Goal: Task Accomplishment & Management: Use online tool/utility

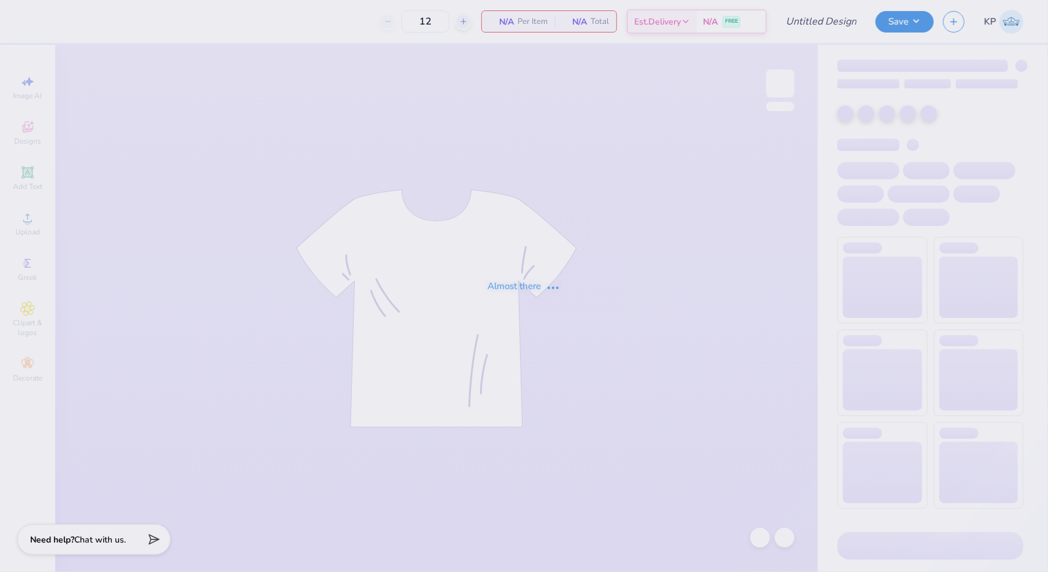
type input "IU ZTA [PERSON_NAME]"
type input "85"
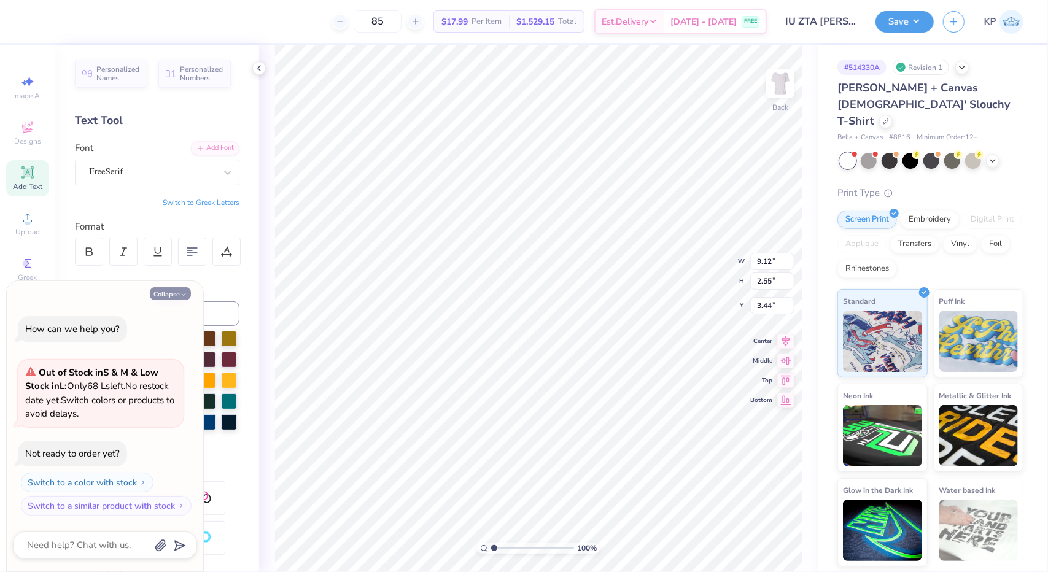
click at [165, 297] on button "Collapse" at bounding box center [170, 293] width 41 height 13
type textarea "x"
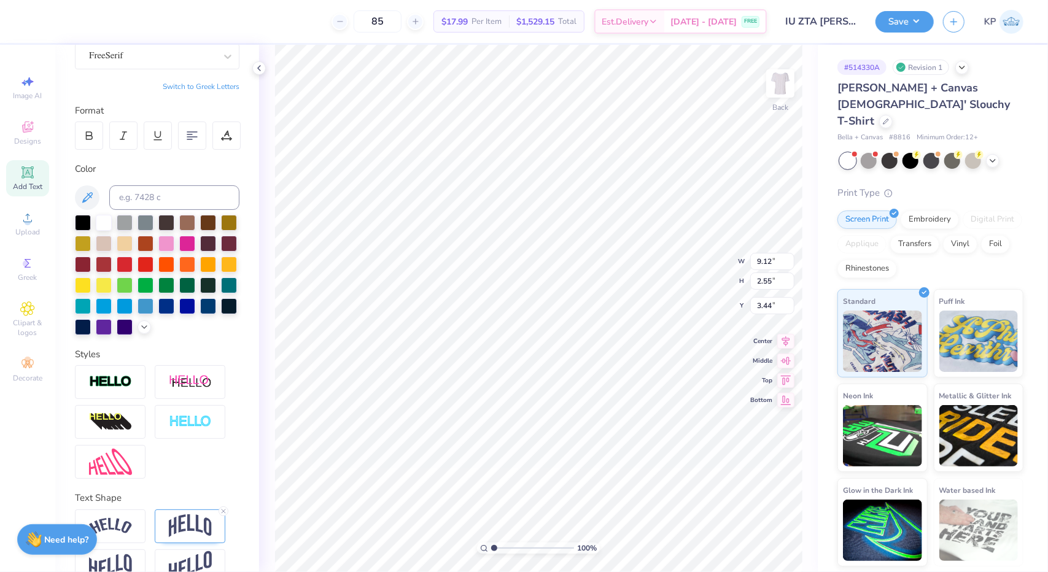
scroll to position [161, 0]
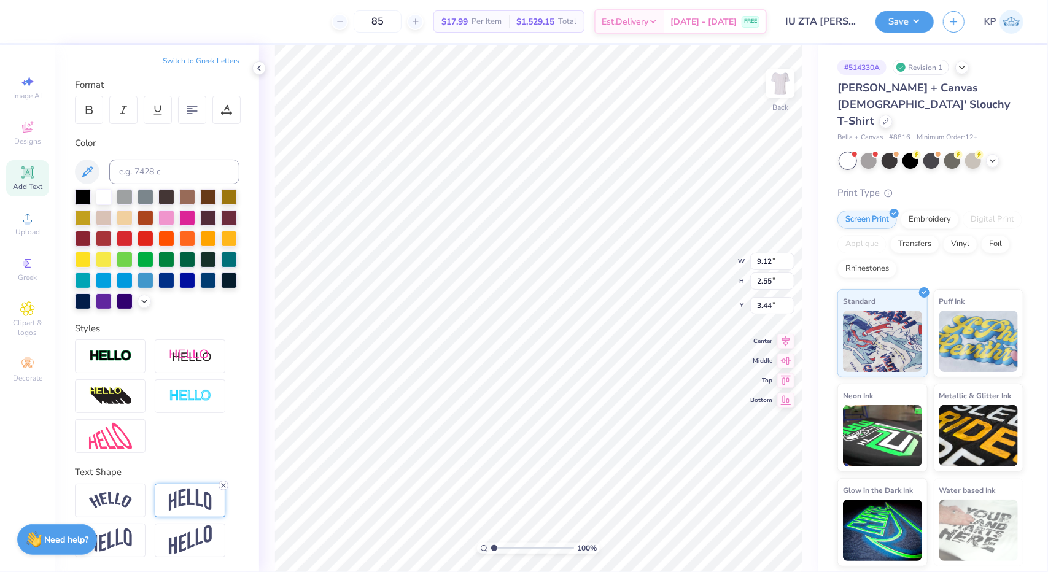
click at [222, 482] on icon at bounding box center [223, 485] width 7 height 7
type input "1.38"
type input "4.02"
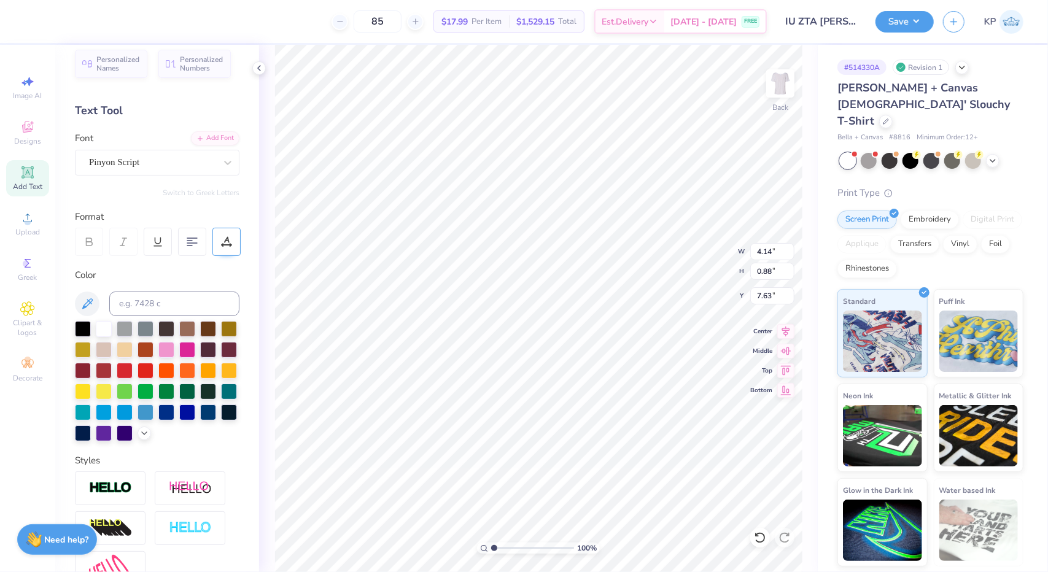
scroll to position [0, 0]
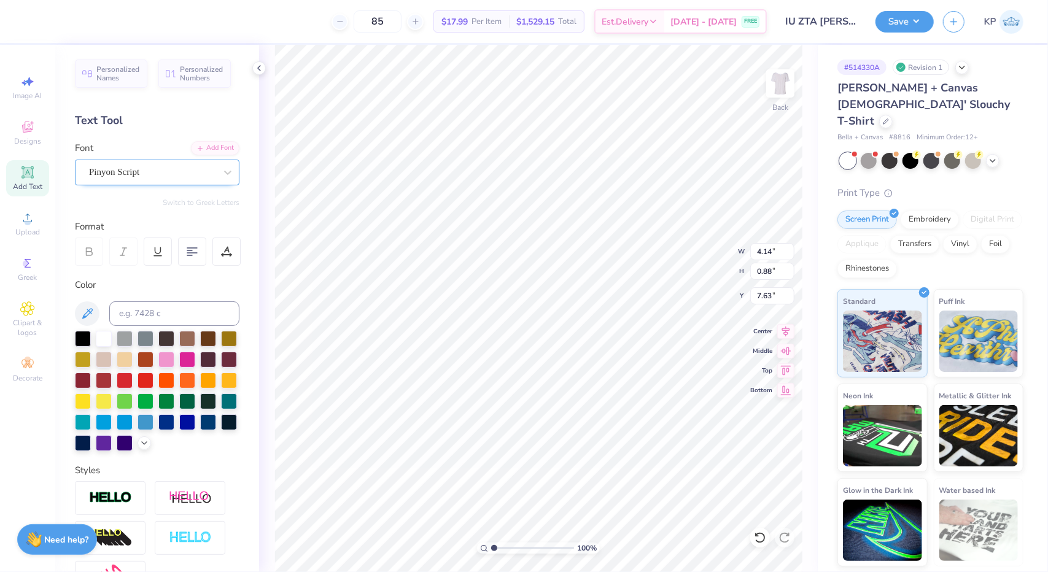
click at [204, 169] on div "Pinyon Script" at bounding box center [152, 172] width 129 height 19
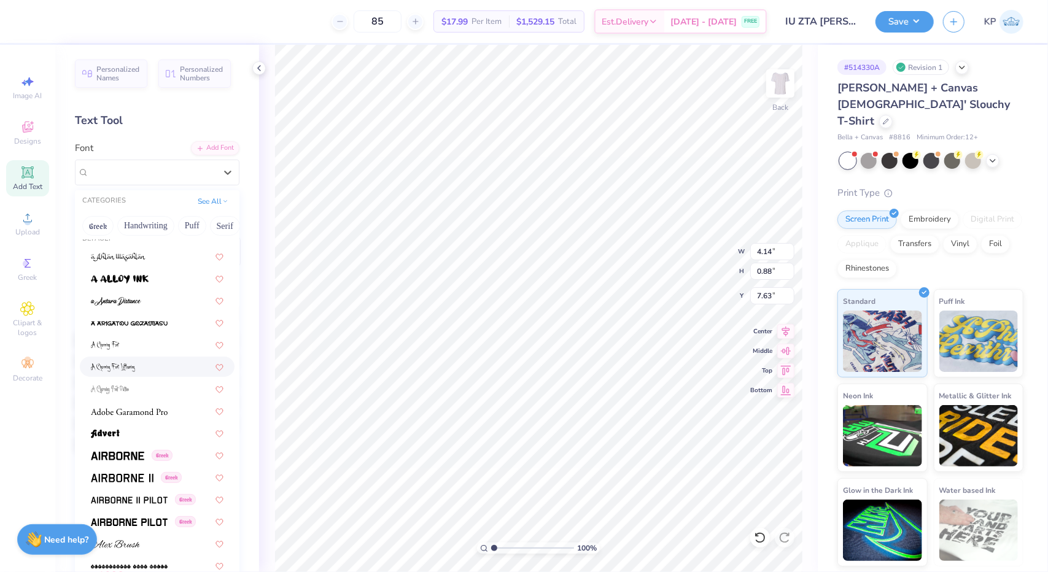
scroll to position [123, 0]
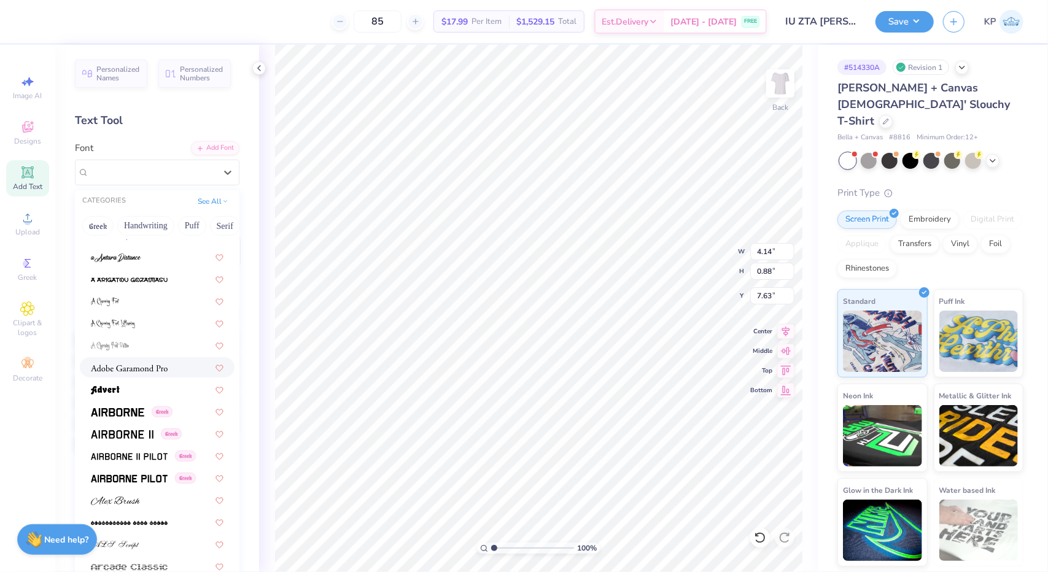
click at [147, 374] on div at bounding box center [157, 367] width 155 height 20
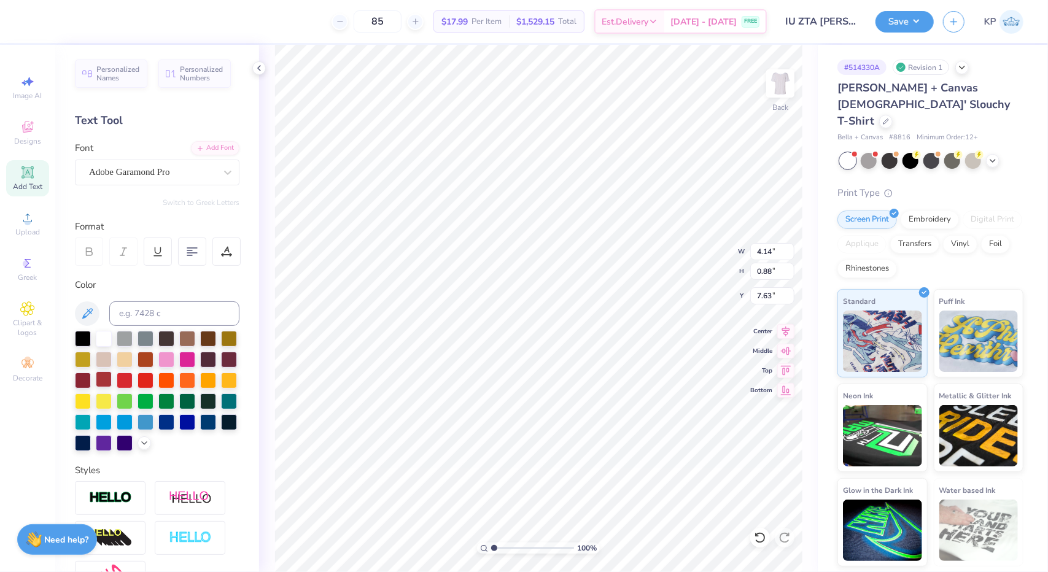
type input "3.81"
type input "0.55"
type input "7.80"
click at [203, 165] on div "Adobe Garamond Pro" at bounding box center [152, 172] width 129 height 19
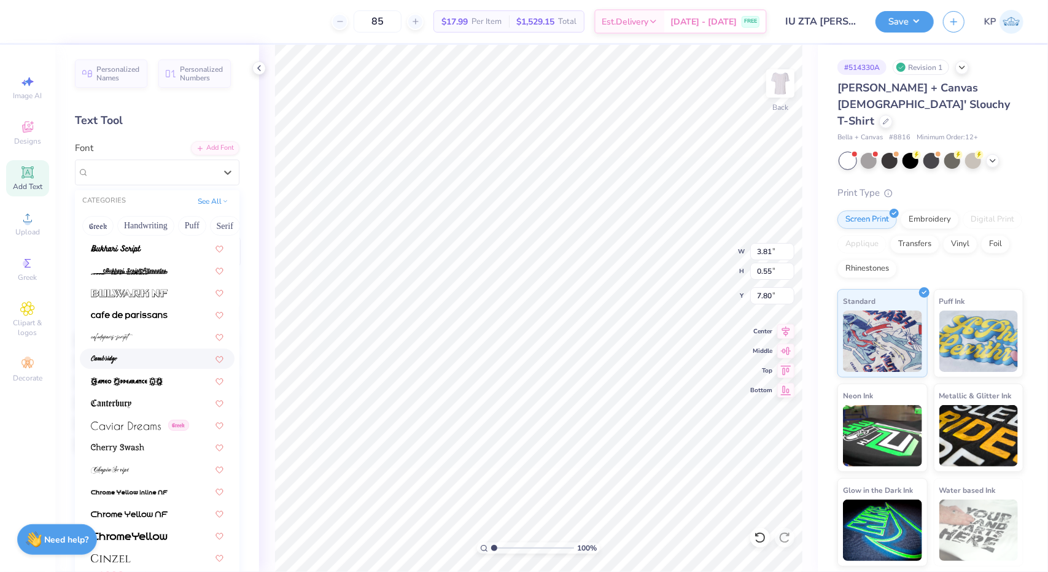
scroll to position [1289, 0]
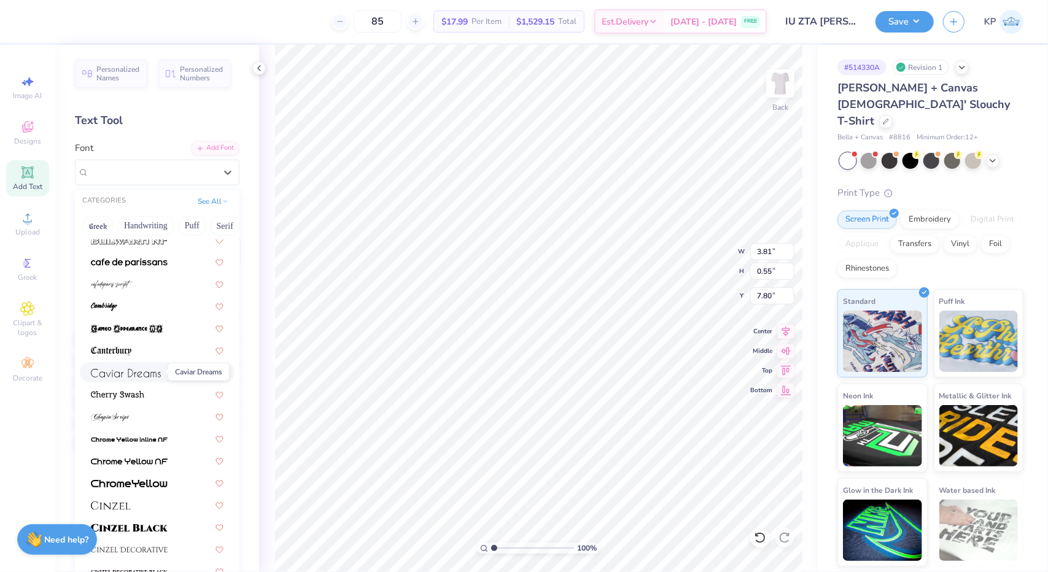
click at [117, 372] on img at bounding box center [126, 373] width 70 height 9
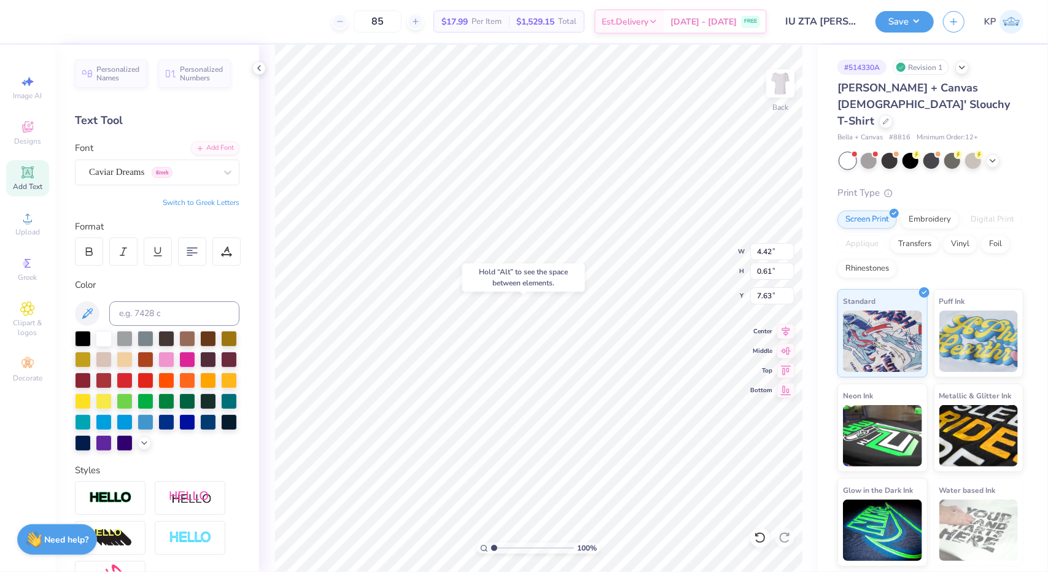
type input "7.63"
click at [206, 177] on div "Caviar Dreams Greek" at bounding box center [152, 172] width 129 height 19
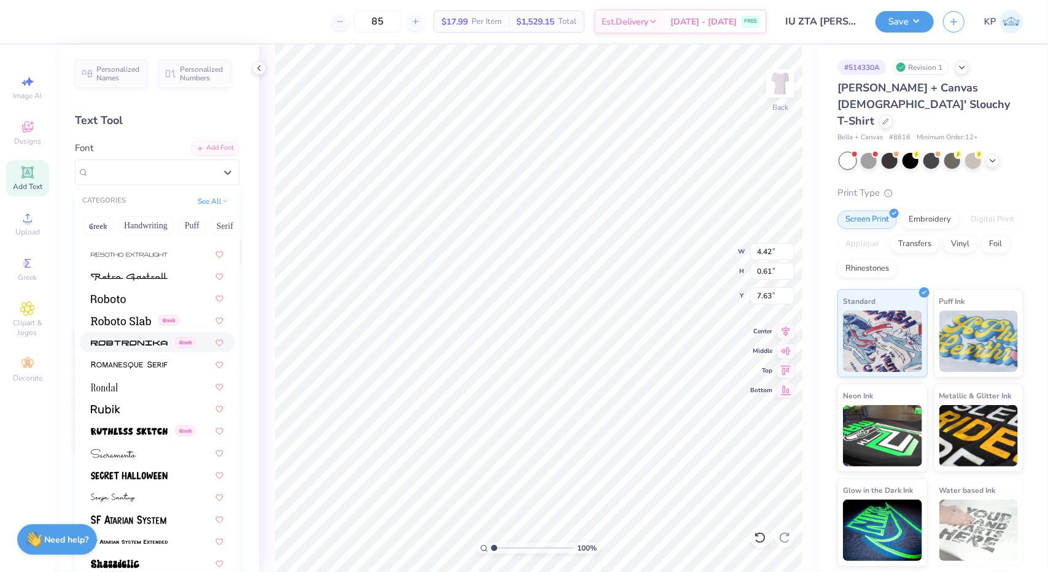
scroll to position [5524, 0]
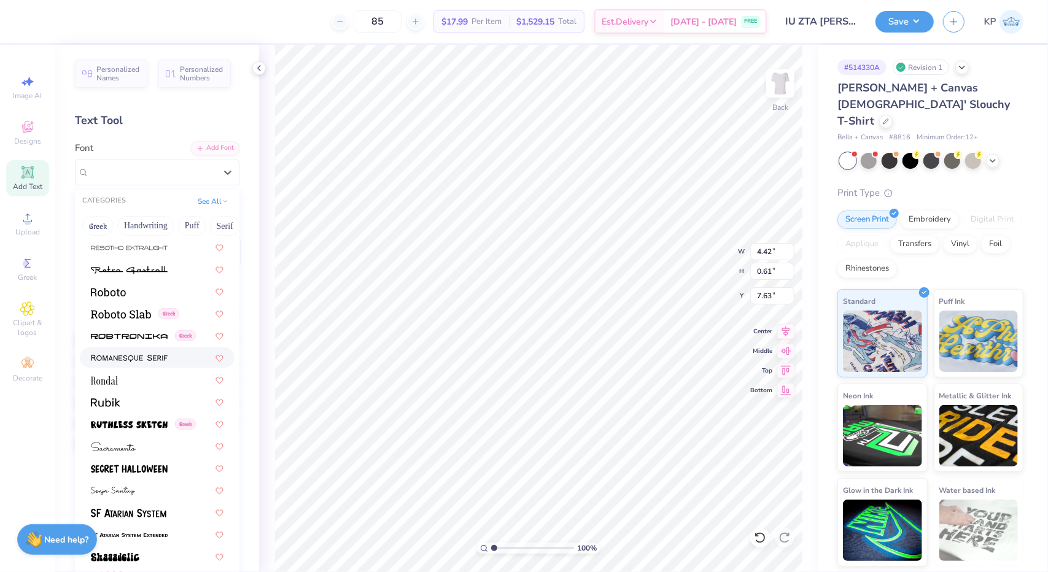
click at [167, 365] on div at bounding box center [157, 357] width 155 height 20
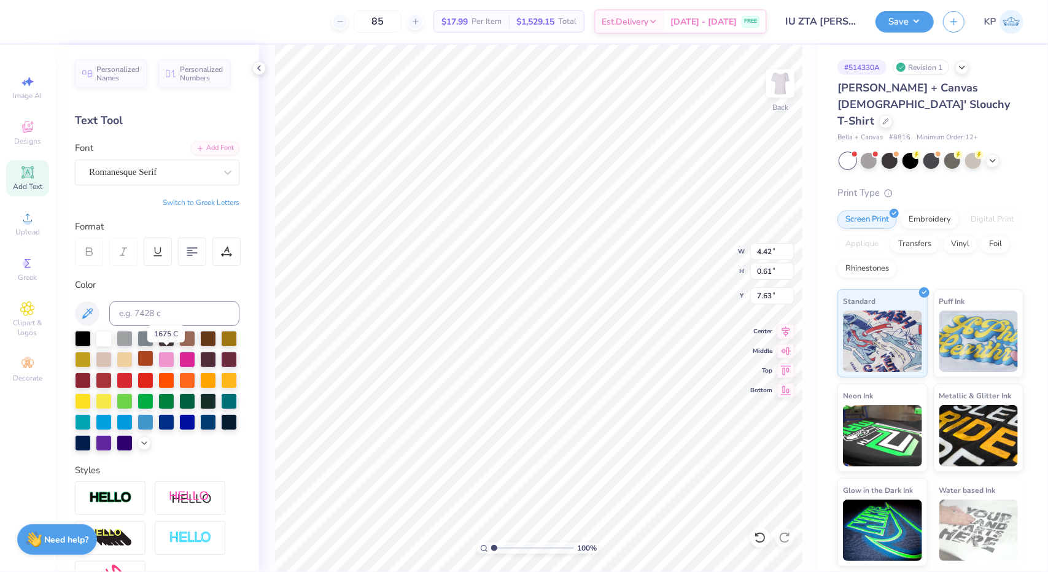
type input "5.61"
type input "0.57"
type input "7.65"
type textarea "for the 1 in 8."
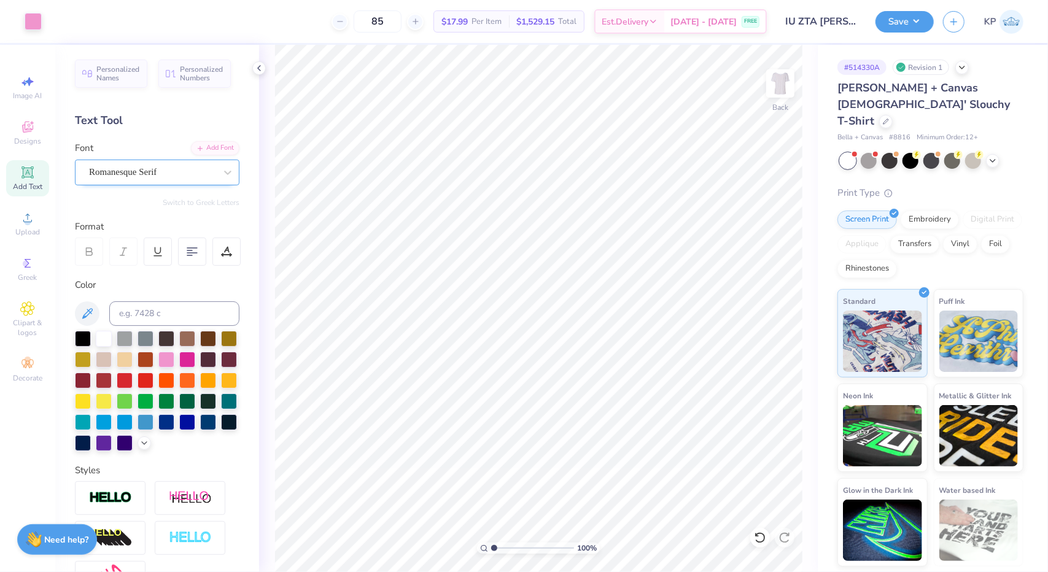
click at [169, 169] on div "Romanesque Serif" at bounding box center [152, 172] width 129 height 19
type input "metcon"
click at [204, 198] on button "See All" at bounding box center [213, 200] width 38 height 12
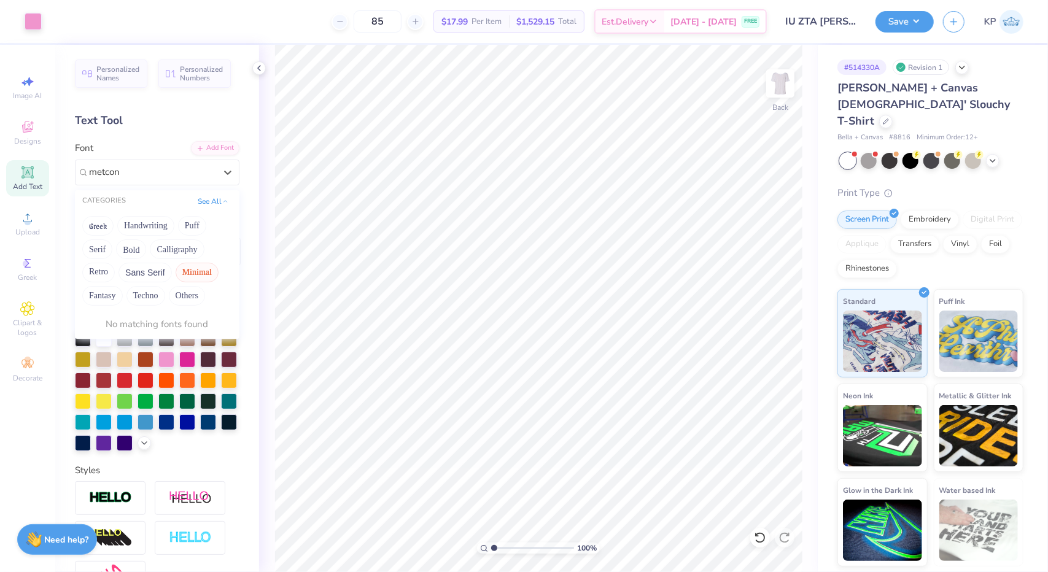
click at [182, 269] on button "Minimal" at bounding box center [197, 273] width 43 height 20
click at [192, 269] on button "Minimal" at bounding box center [197, 273] width 43 height 20
click at [197, 271] on button "Minimal" at bounding box center [197, 273] width 43 height 20
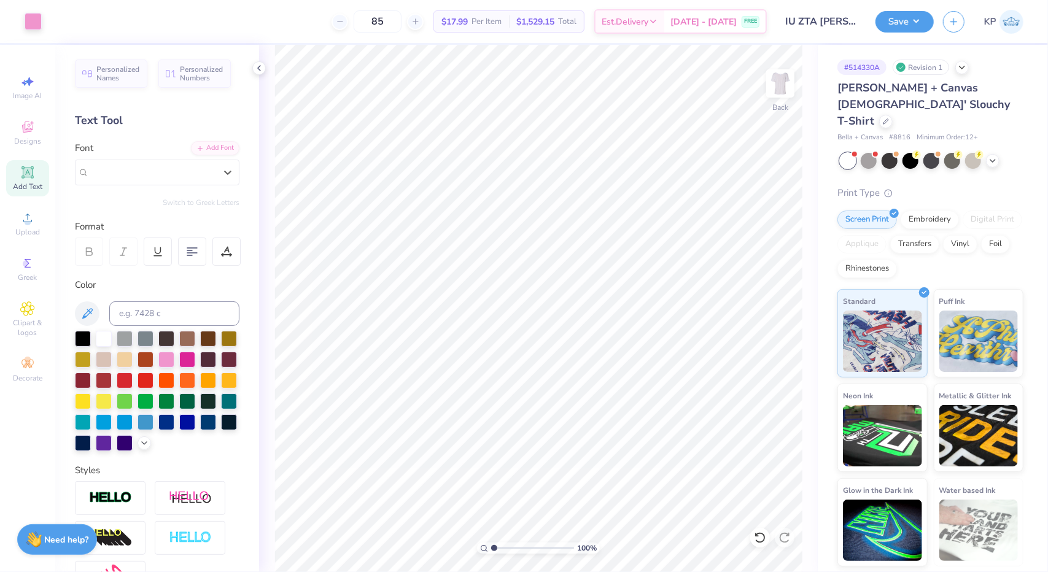
drag, startPoint x: 160, startPoint y: 170, endPoint x: 31, endPoint y: 192, distance: 130.2
click at [31, 192] on div "Art colors 85 $17.99 Per Item $1,529.15 Total Est. Delivery [DATE] - [DATE] FRE…" at bounding box center [524, 286] width 1048 height 572
click at [184, 168] on div "Romanesque Serif" at bounding box center [152, 172] width 126 height 14
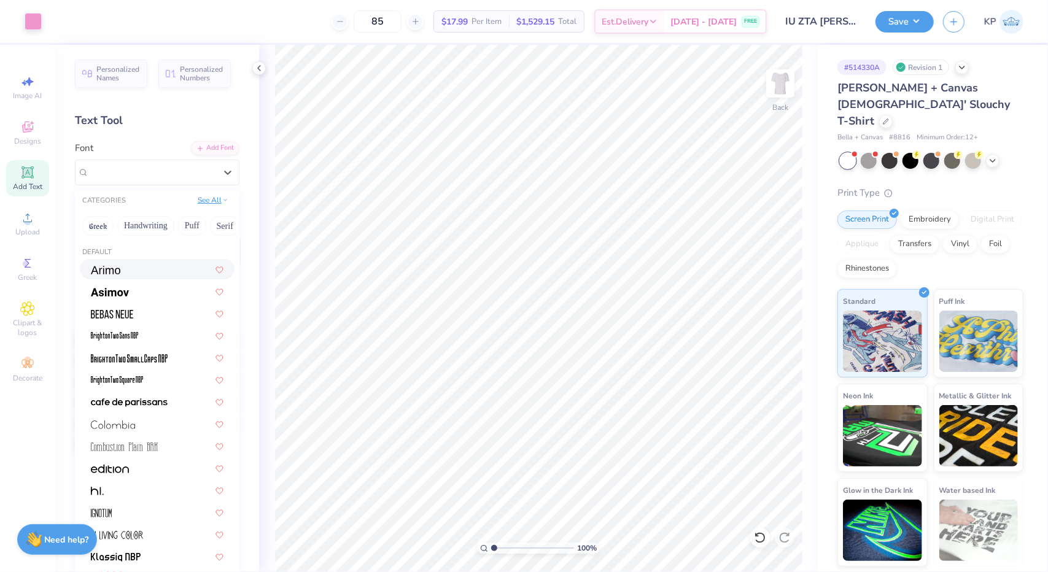
click at [222, 199] on icon at bounding box center [225, 200] width 6 height 6
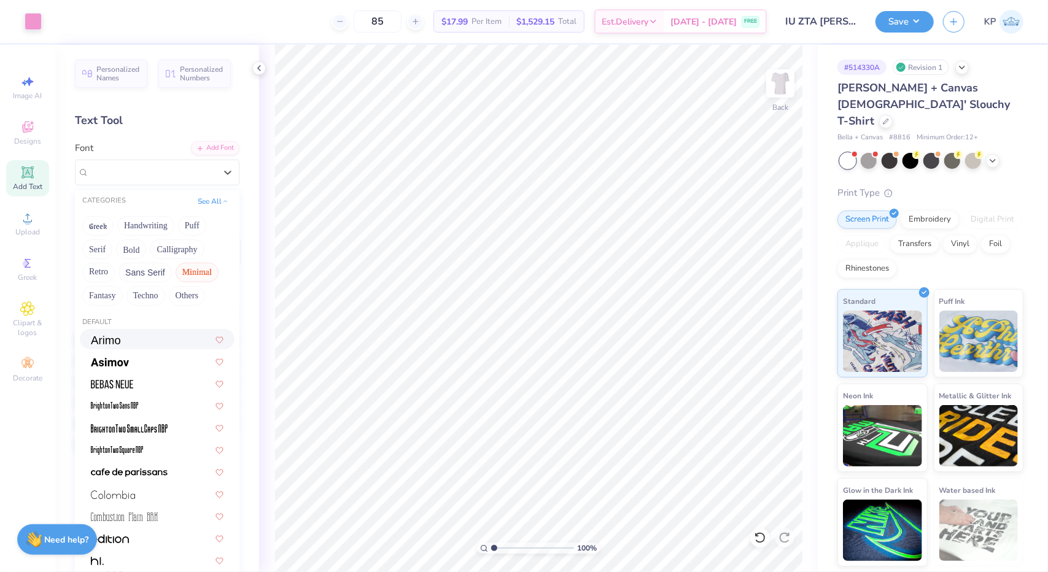
click at [155, 335] on div at bounding box center [157, 339] width 133 height 13
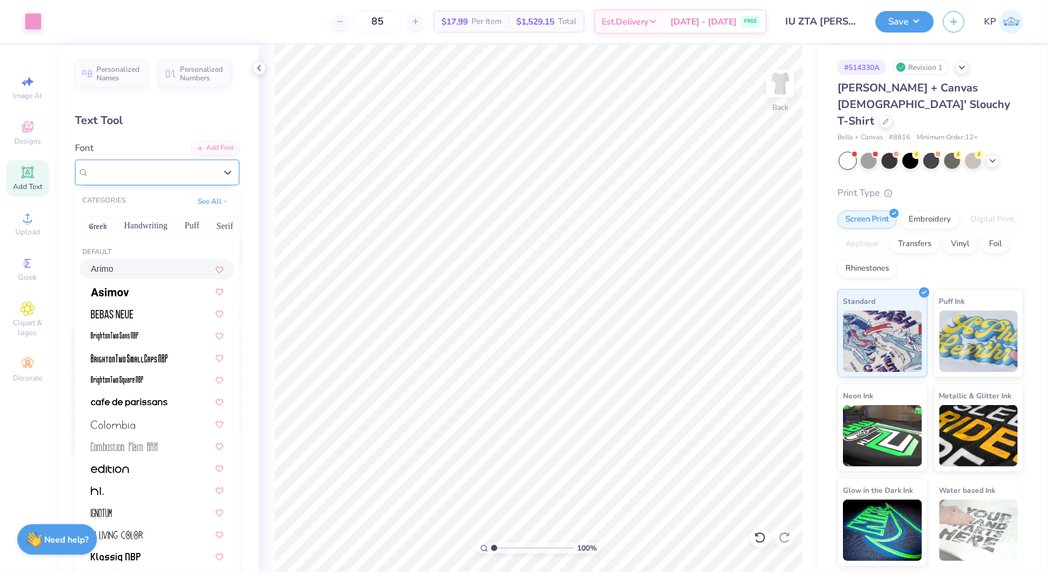
click at [184, 171] on div "Arimo" at bounding box center [152, 172] width 129 height 19
click at [149, 309] on div at bounding box center [157, 313] width 133 height 13
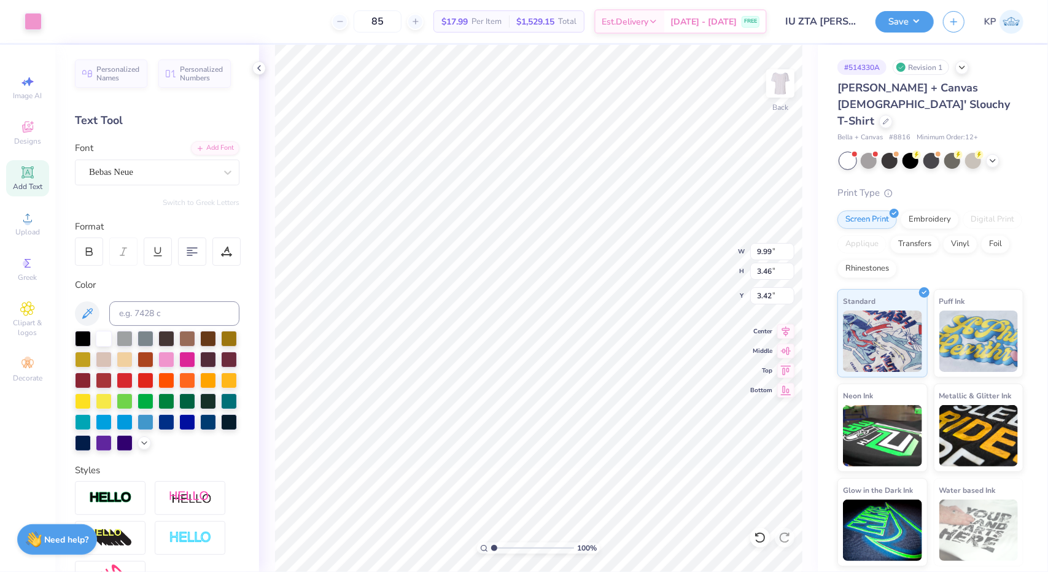
type input "9.99"
type input "3.46"
type input "3.36"
click at [905, 20] on button "Save" at bounding box center [904, 19] width 58 height 21
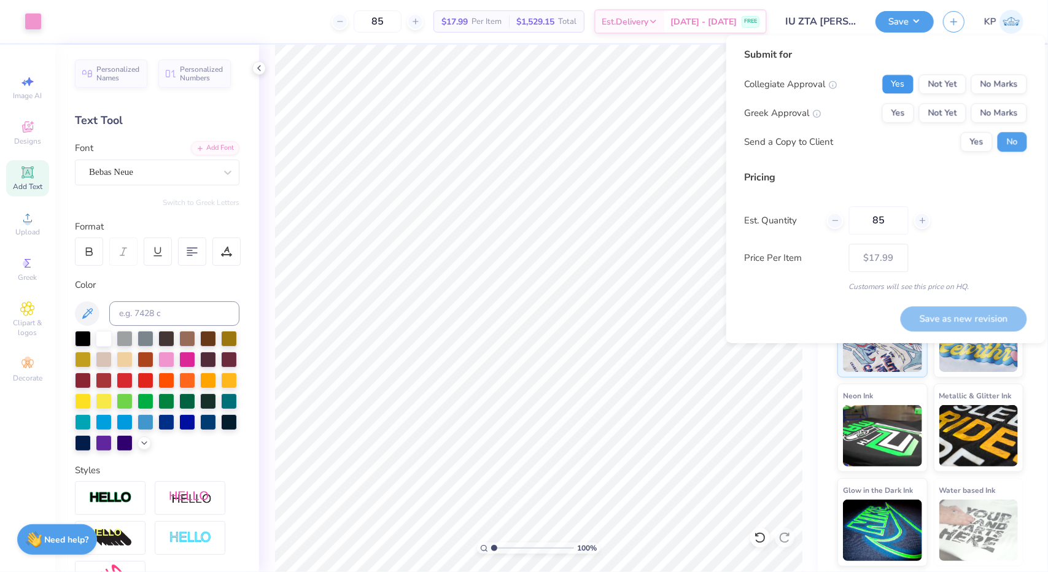
click at [904, 84] on button "Yes" at bounding box center [898, 84] width 32 height 20
click at [923, 91] on button "Not Yet" at bounding box center [942, 84] width 47 height 20
click at [891, 121] on button "Yes" at bounding box center [898, 113] width 32 height 20
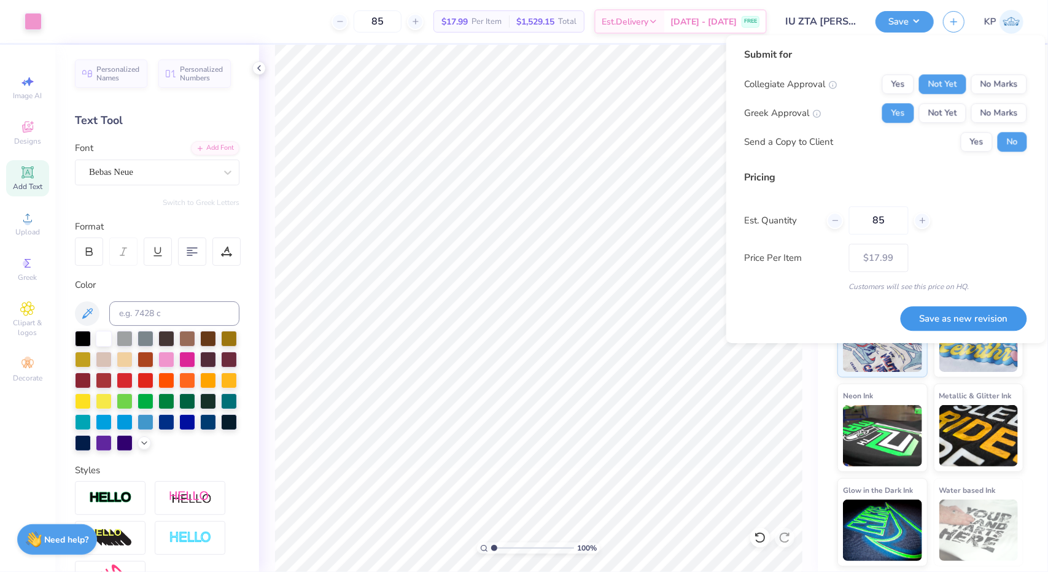
click at [943, 313] on button "Save as new revision" at bounding box center [963, 318] width 126 height 25
type input "$17.99"
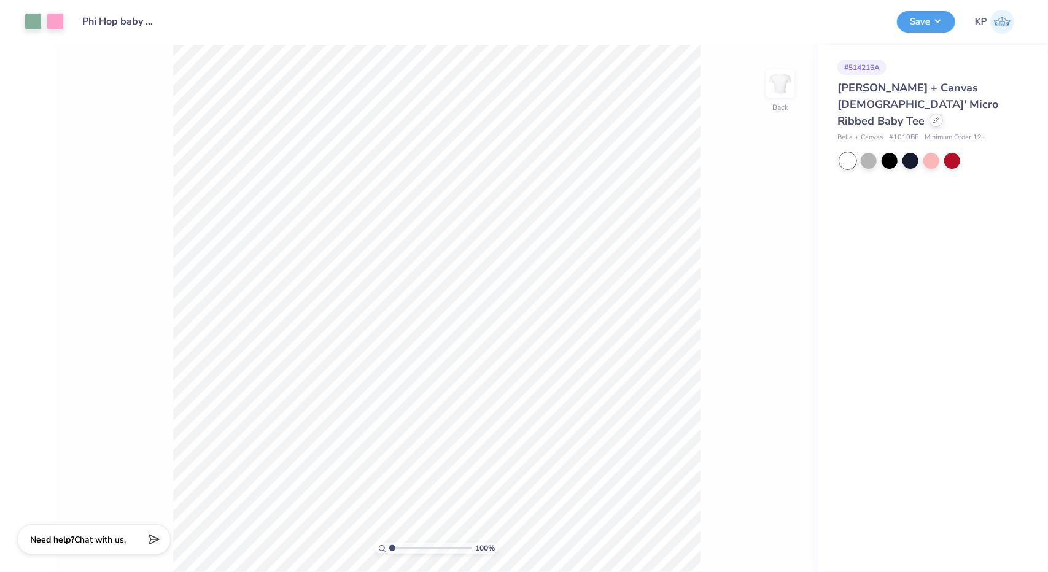
click at [929, 114] on div at bounding box center [936, 121] width 14 height 14
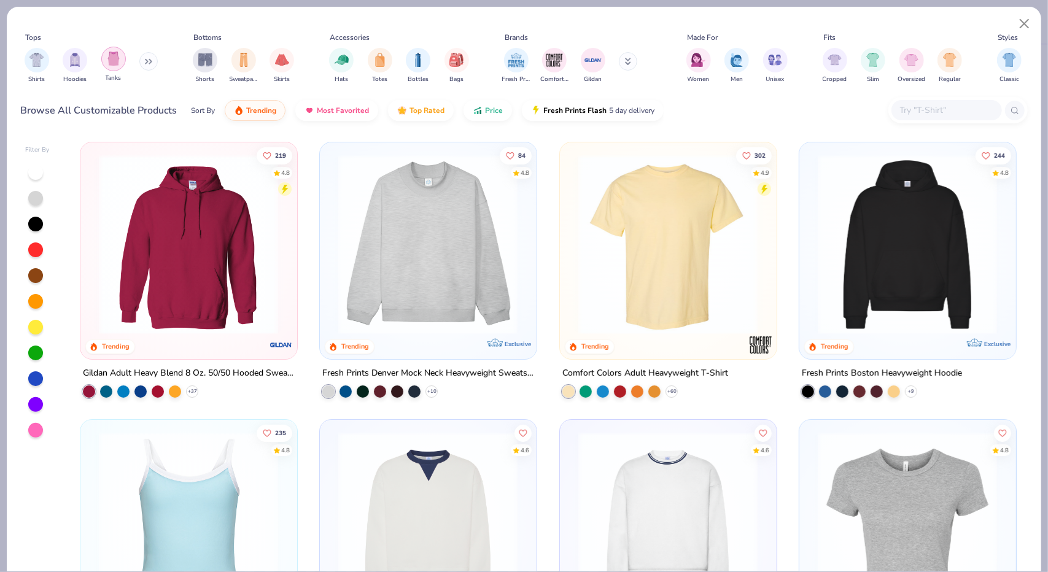
click at [120, 60] on div "filter for Tanks" at bounding box center [113, 59] width 25 height 25
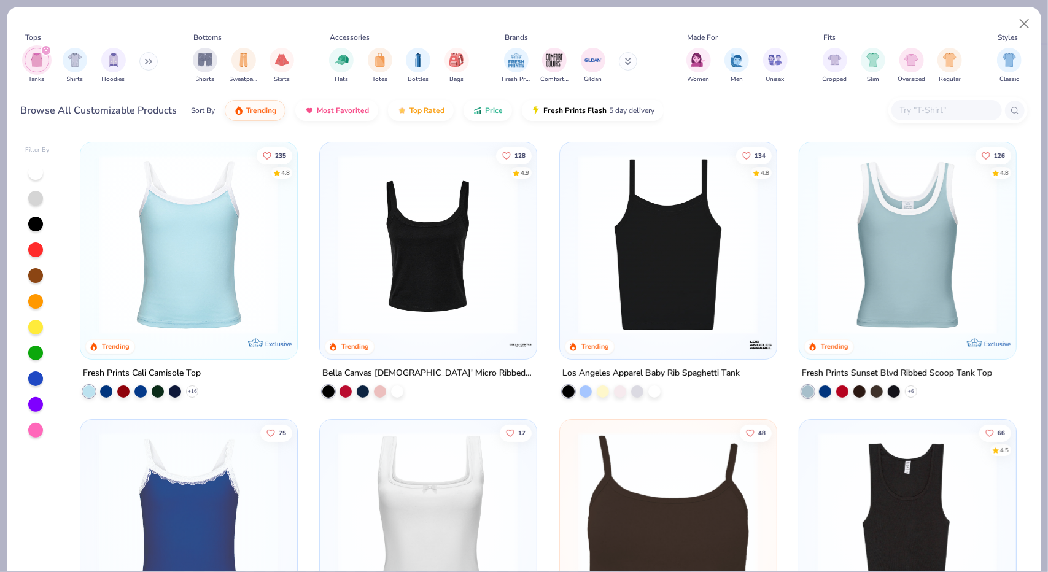
click at [919, 109] on input "text" at bounding box center [946, 110] width 95 height 14
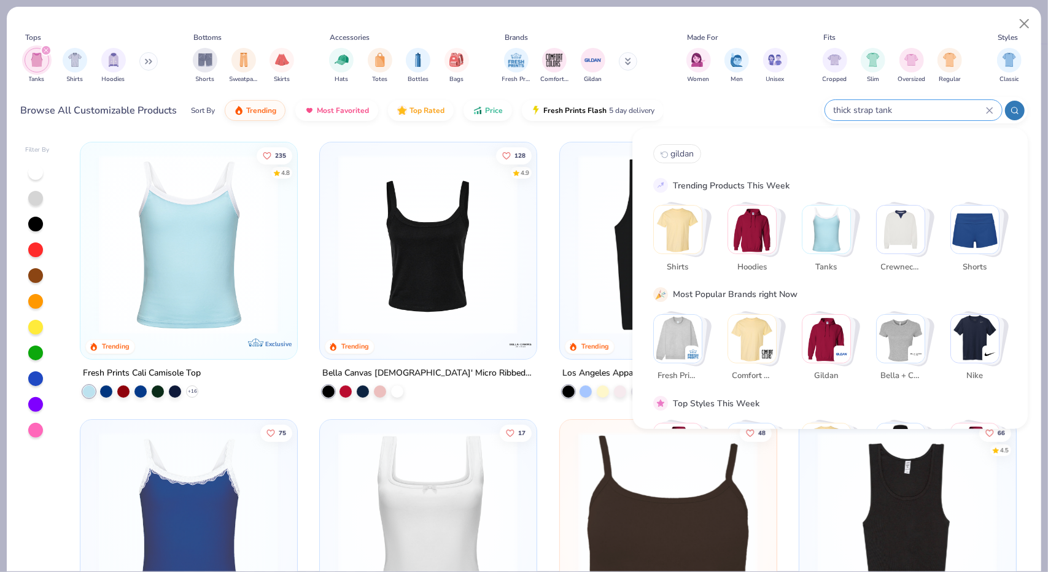
type input "thick strap tank"
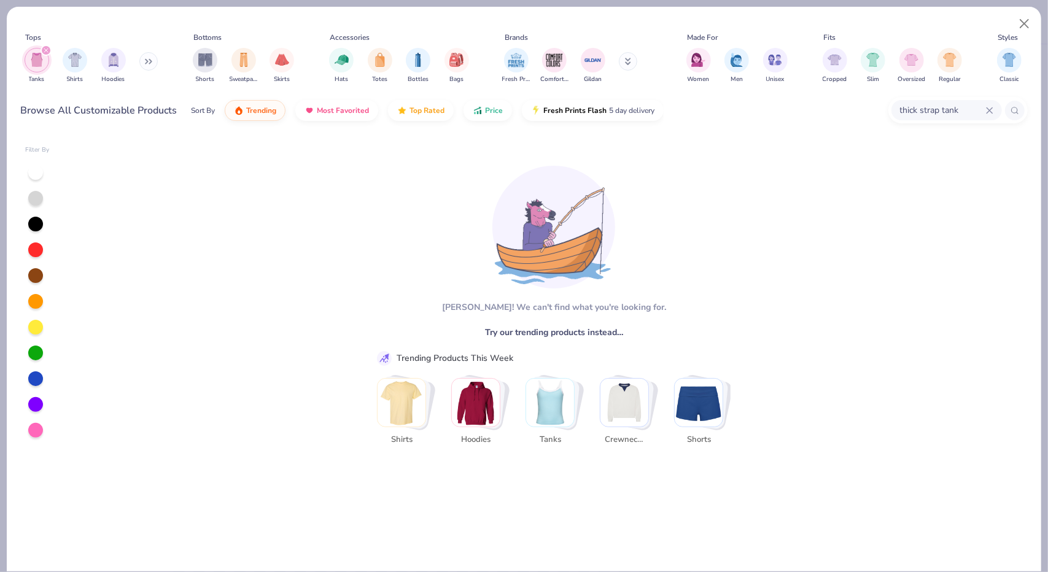
click at [989, 107] on icon at bounding box center [989, 110] width 7 height 7
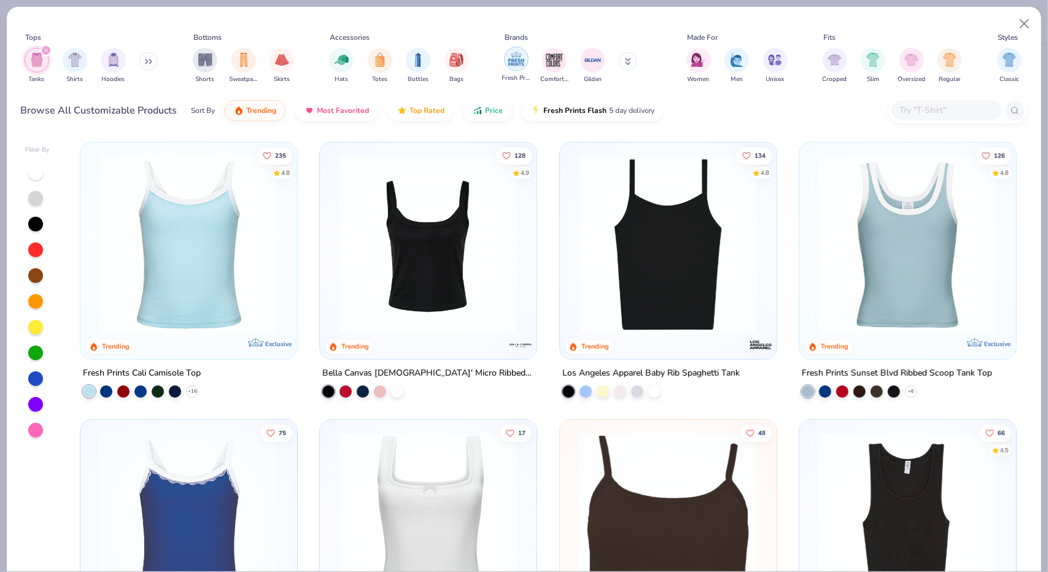
click at [514, 59] on img "filter for Fresh Prints" at bounding box center [516, 59] width 18 height 18
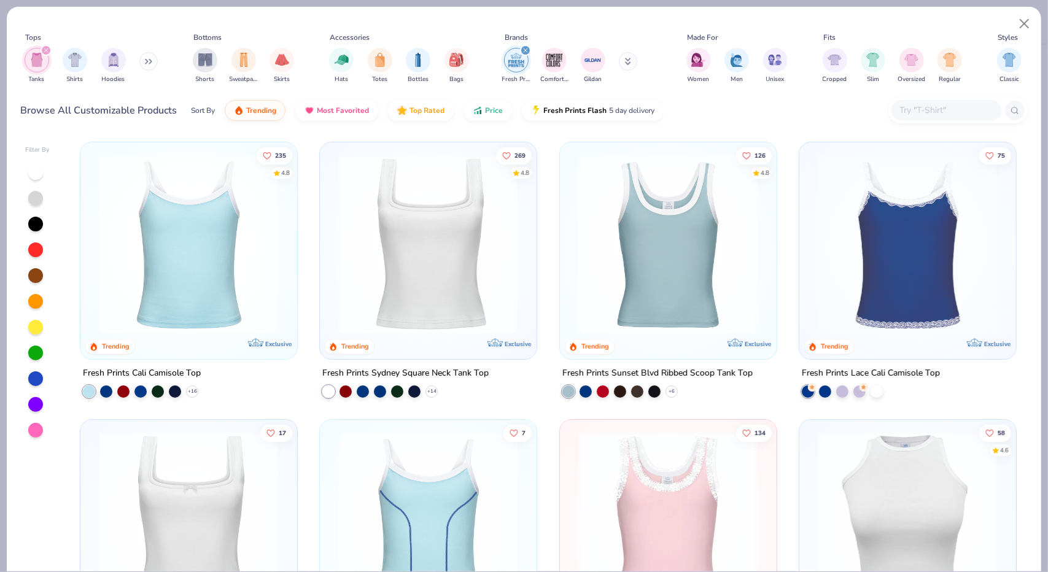
click at [442, 250] on img at bounding box center [428, 245] width 192 height 180
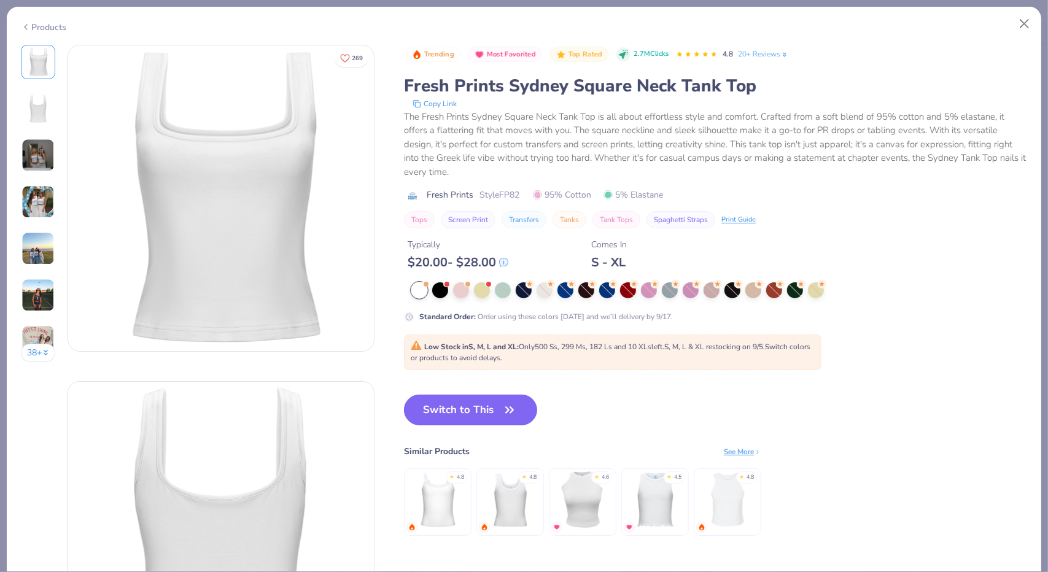
click at [475, 401] on button "Switch to This" at bounding box center [470, 410] width 133 height 31
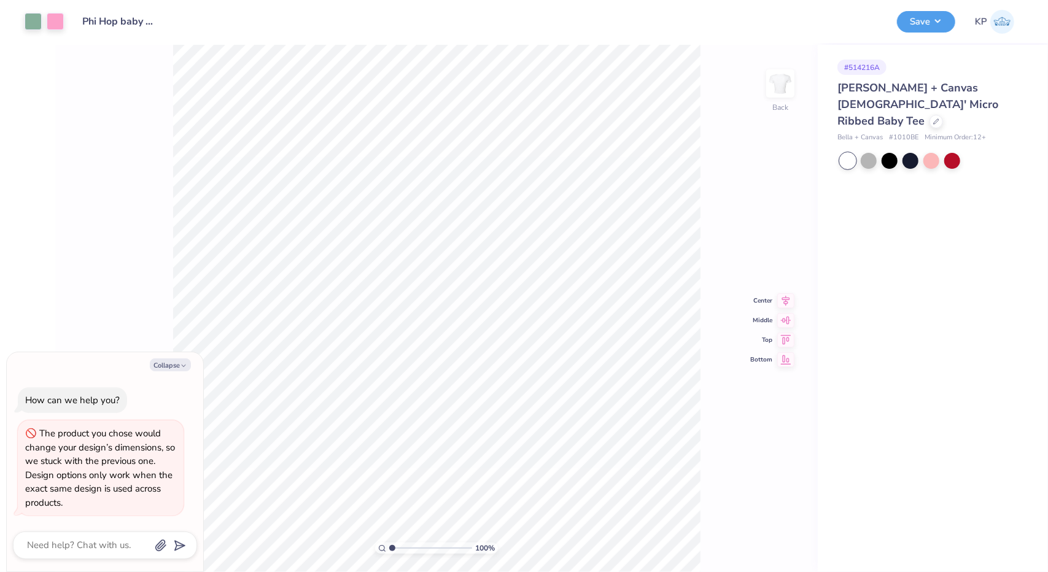
type textarea "x"
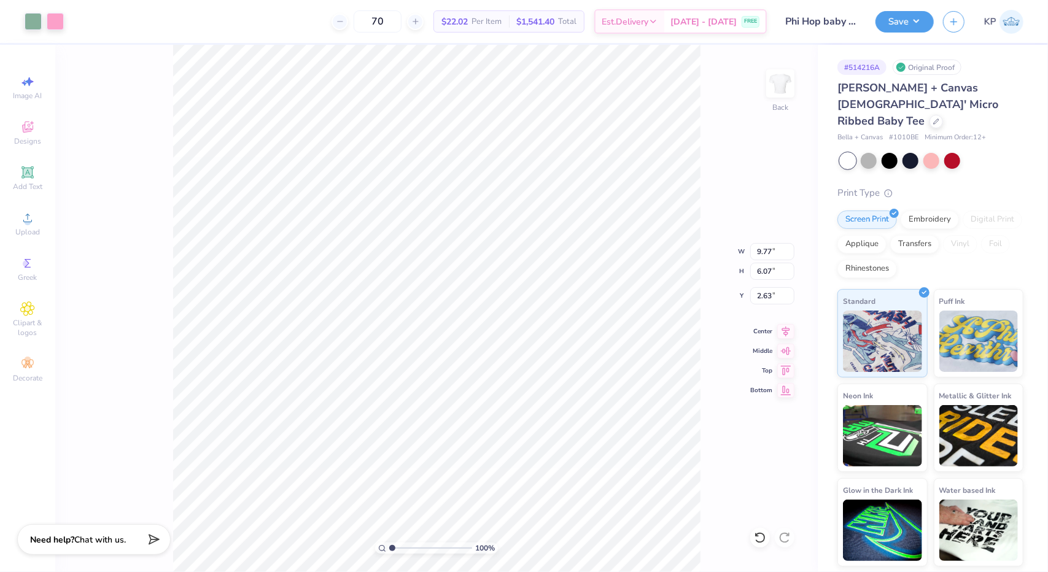
type input "7.98"
type input "4.96"
type input "3.54"
click at [929, 114] on div at bounding box center [936, 121] width 14 height 14
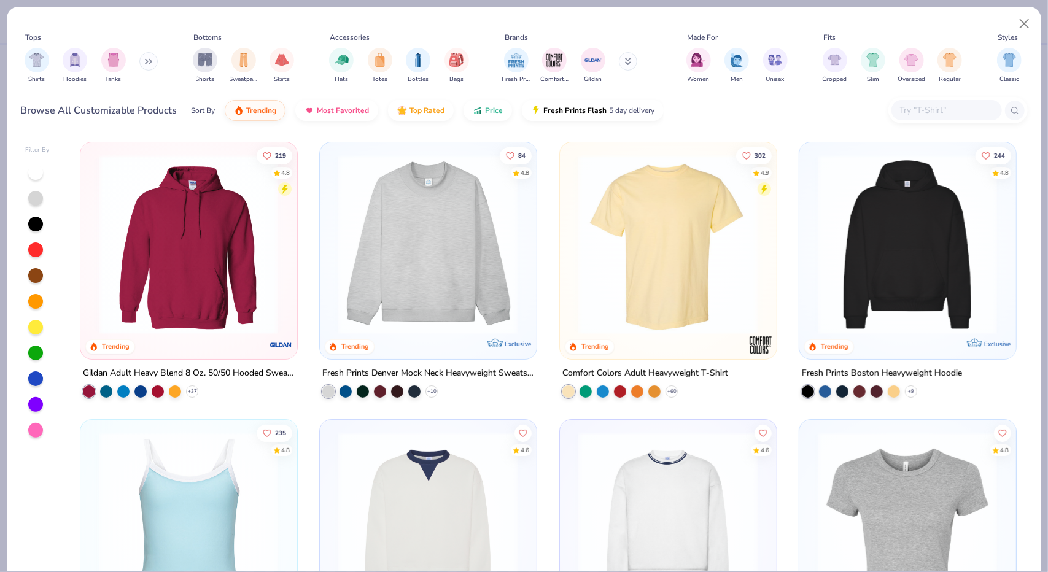
click at [927, 107] on input "text" at bounding box center [946, 110] width 95 height 14
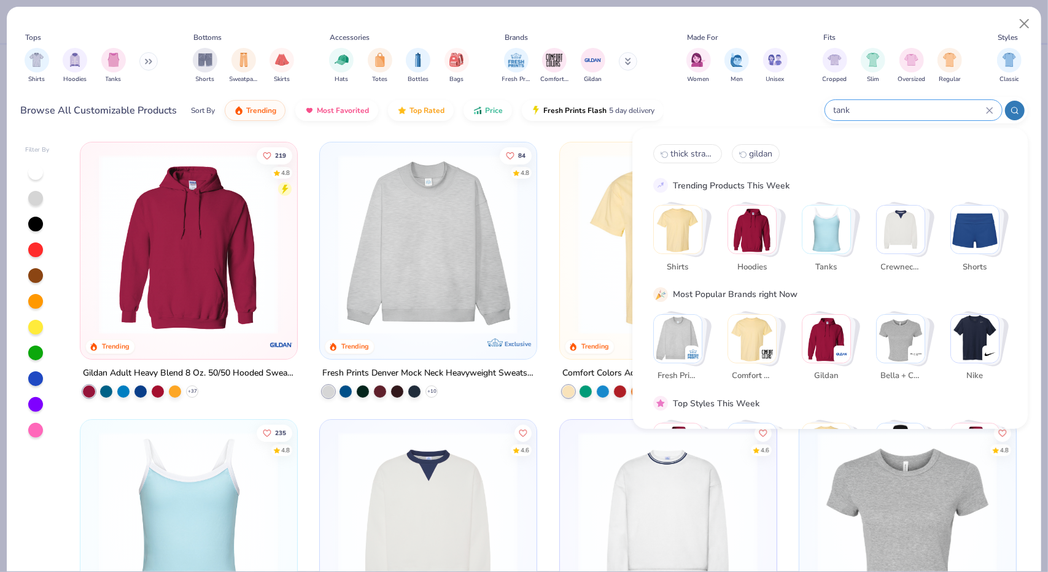
type input "tank"
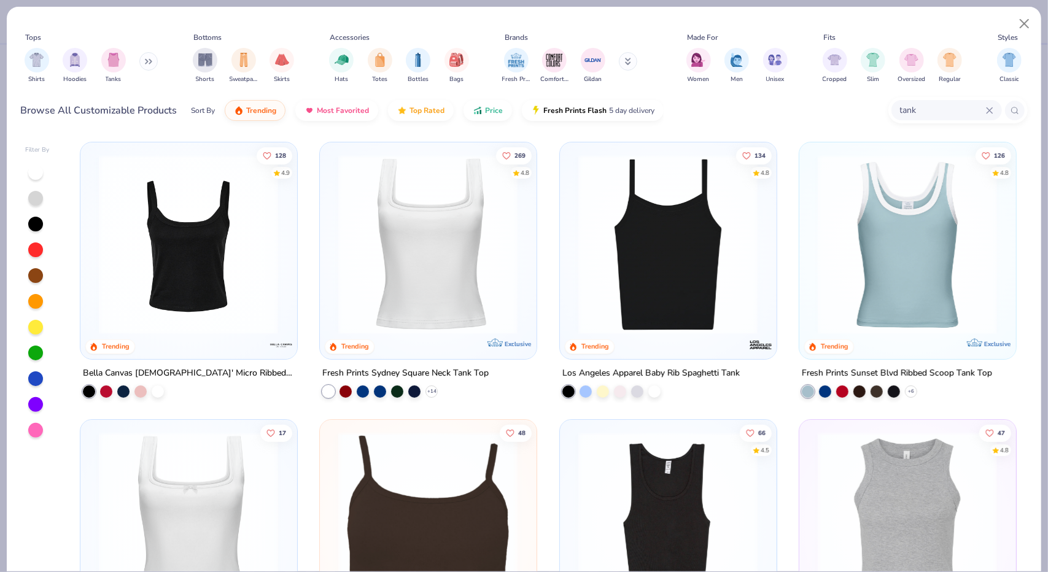
click at [498, 255] on img at bounding box center [428, 245] width 192 height 180
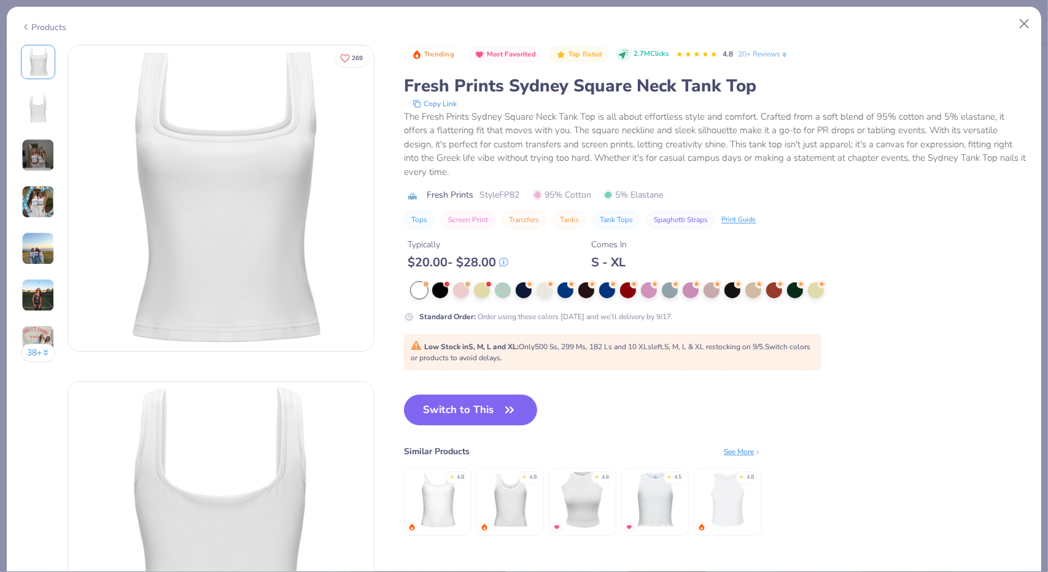
drag, startPoint x: 468, startPoint y: 419, endPoint x: 658, endPoint y: 244, distance: 258.4
click at [470, 419] on button "Switch to This" at bounding box center [470, 410] width 133 height 31
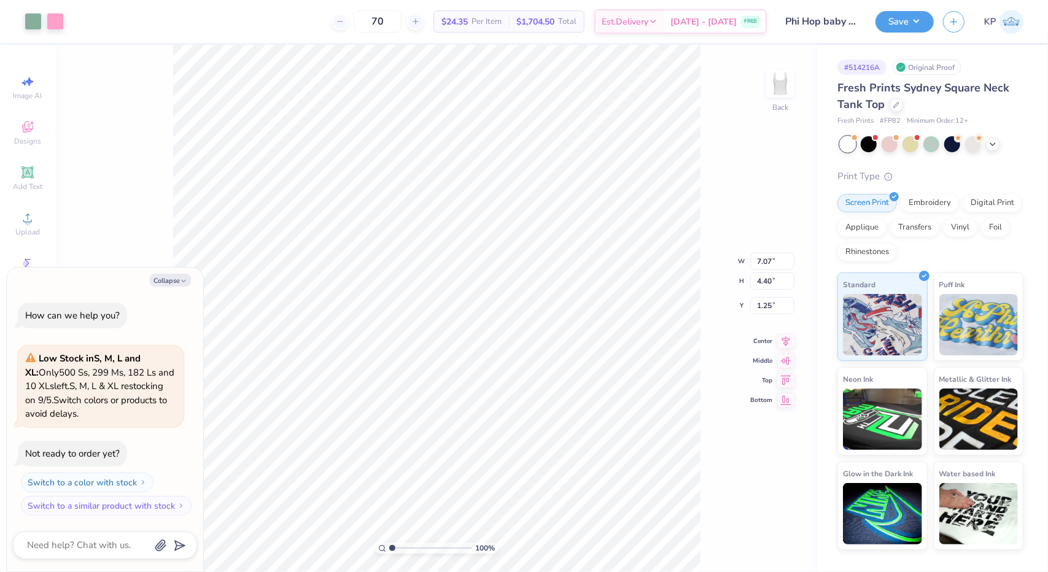
type textarea "x"
type input "1.58"
click at [921, 21] on button "Save" at bounding box center [904, 19] width 58 height 21
type textarea "x"
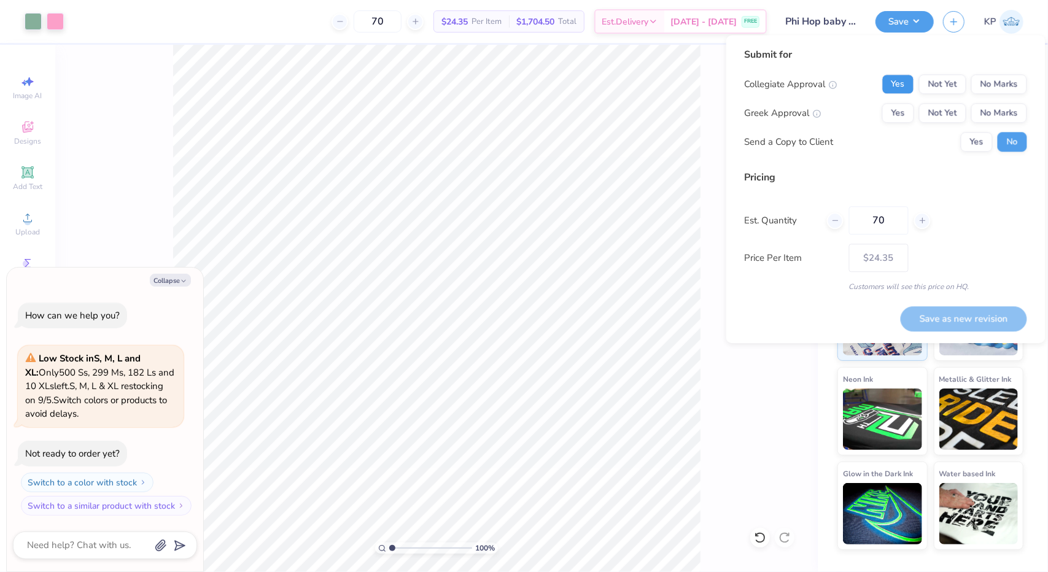
click at [905, 85] on button "Yes" at bounding box center [898, 84] width 32 height 20
drag, startPoint x: 926, startPoint y: 88, endPoint x: 910, endPoint y: 101, distance: 20.9
click at [925, 88] on button "Not Yet" at bounding box center [942, 84] width 47 height 20
click at [890, 114] on button "Yes" at bounding box center [898, 113] width 32 height 20
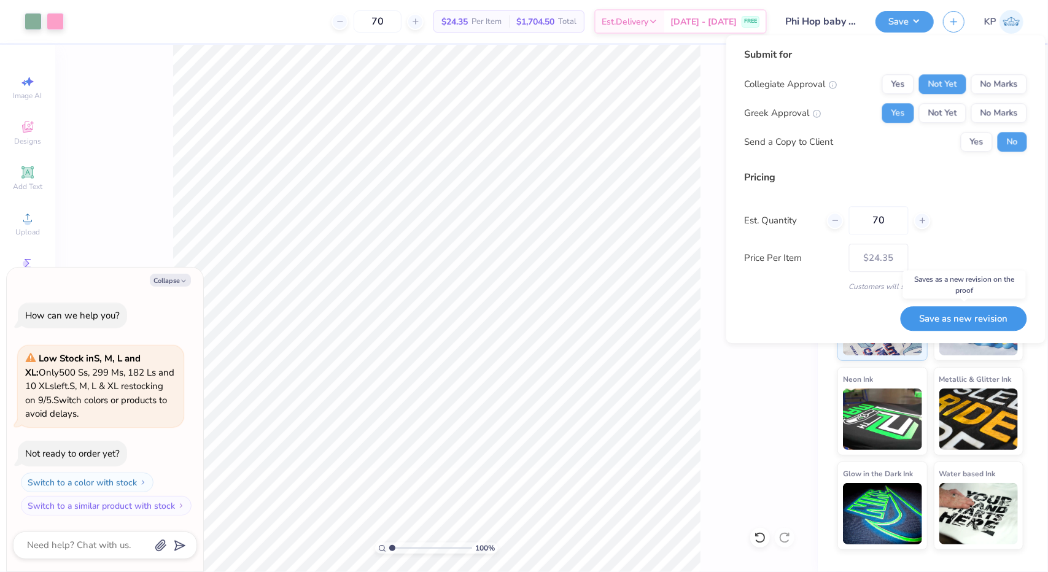
click at [934, 320] on button "Save as new revision" at bounding box center [963, 318] width 126 height 25
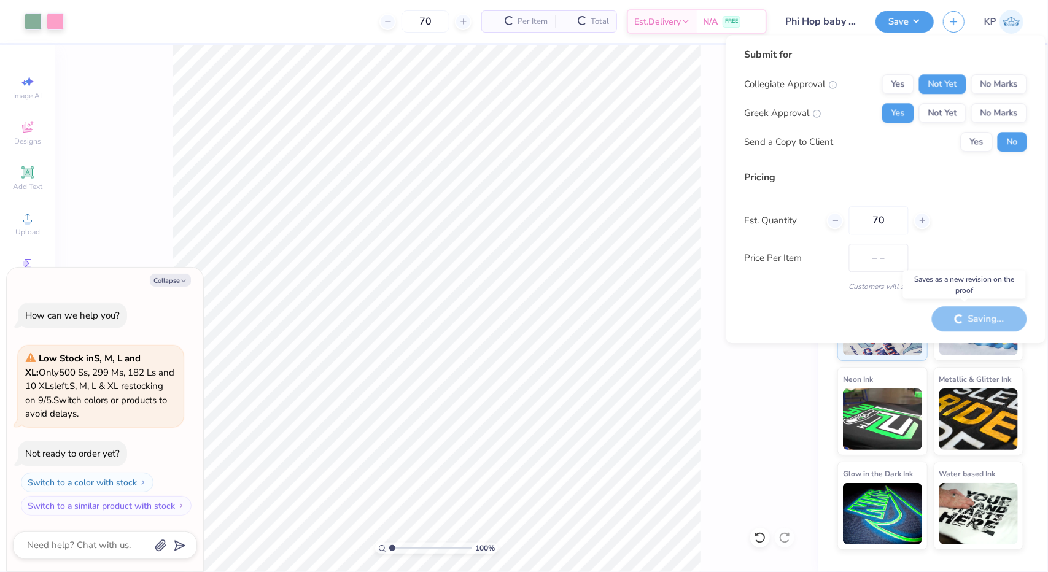
type input "$24.35"
type textarea "x"
type input "$24.35"
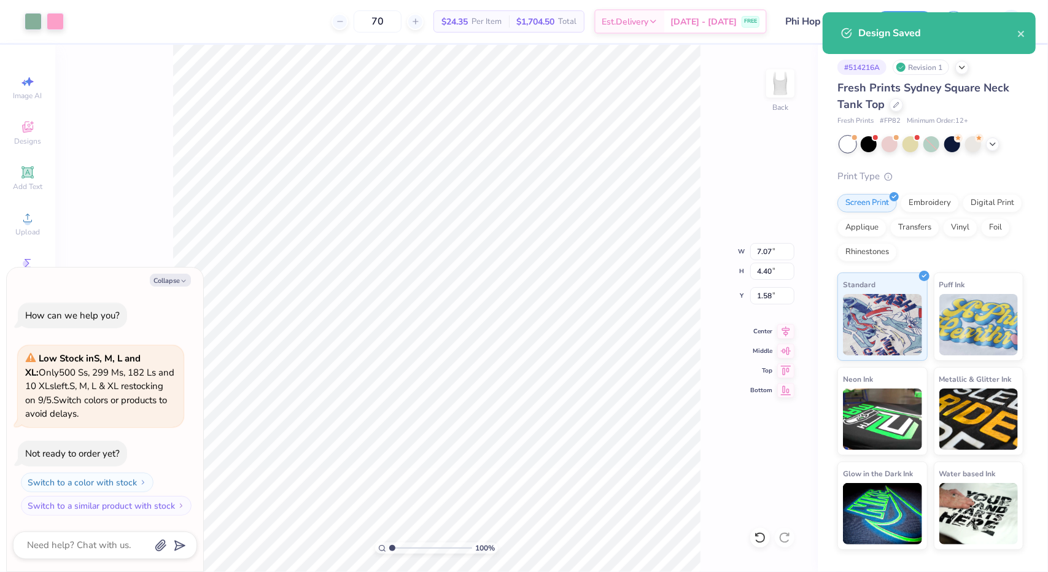
type textarea "x"
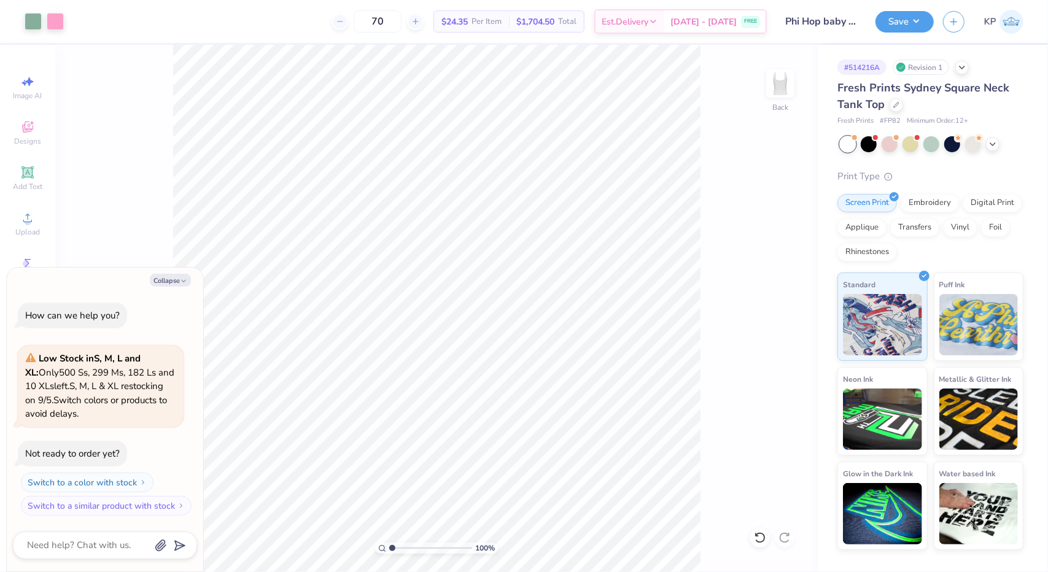
click at [757, 133] on div "100 % Back" at bounding box center [436, 308] width 762 height 527
